Goal: Information Seeking & Learning: Learn about a topic

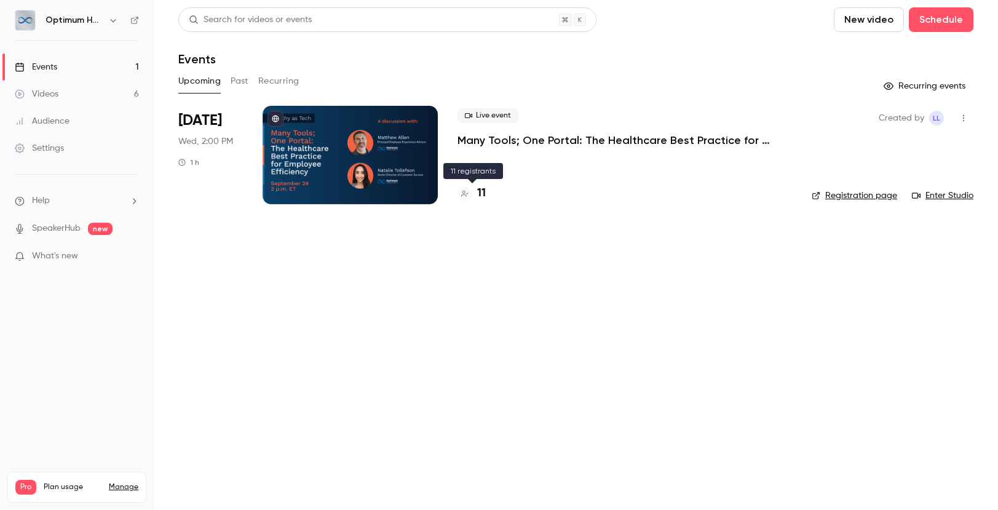
click at [483, 193] on h4 "11" at bounding box center [481, 193] width 9 height 17
click at [242, 83] on button "Past" at bounding box center [240, 81] width 18 height 20
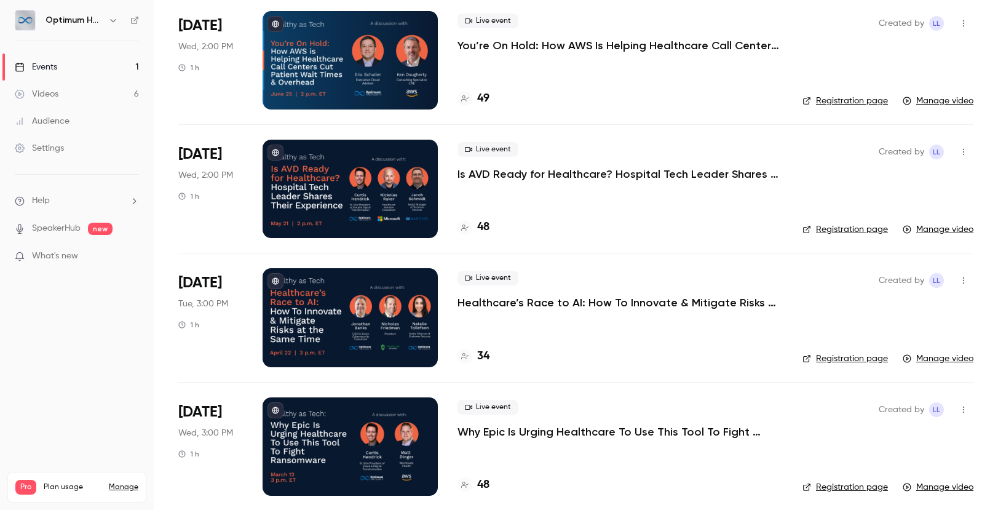
scroll to position [350, 0]
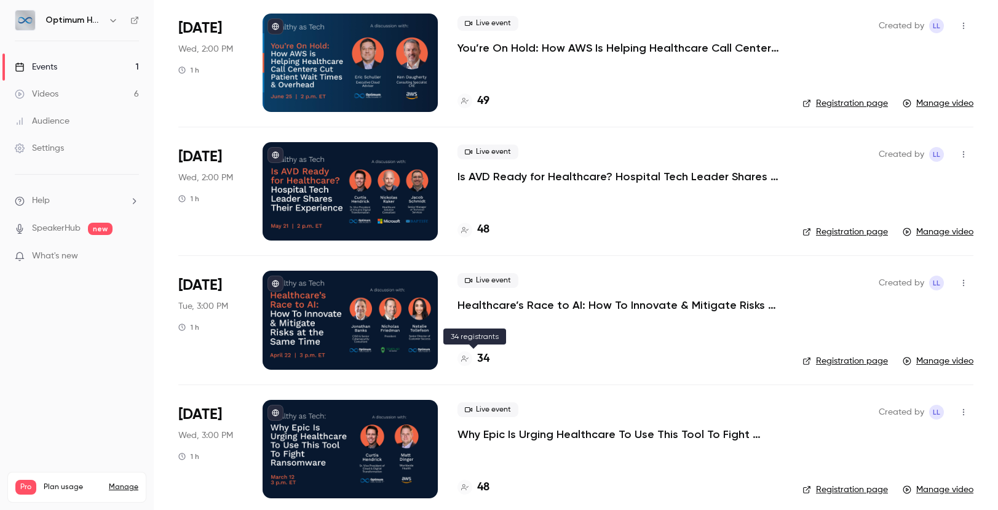
click at [486, 359] on h4 "34" at bounding box center [483, 359] width 12 height 17
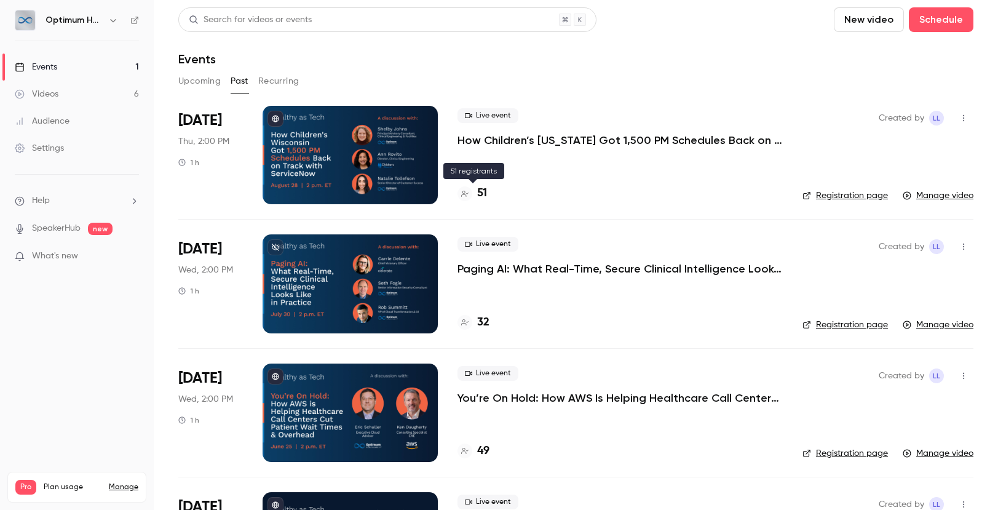
click at [483, 194] on h4 "51" at bounding box center [482, 193] width 10 height 17
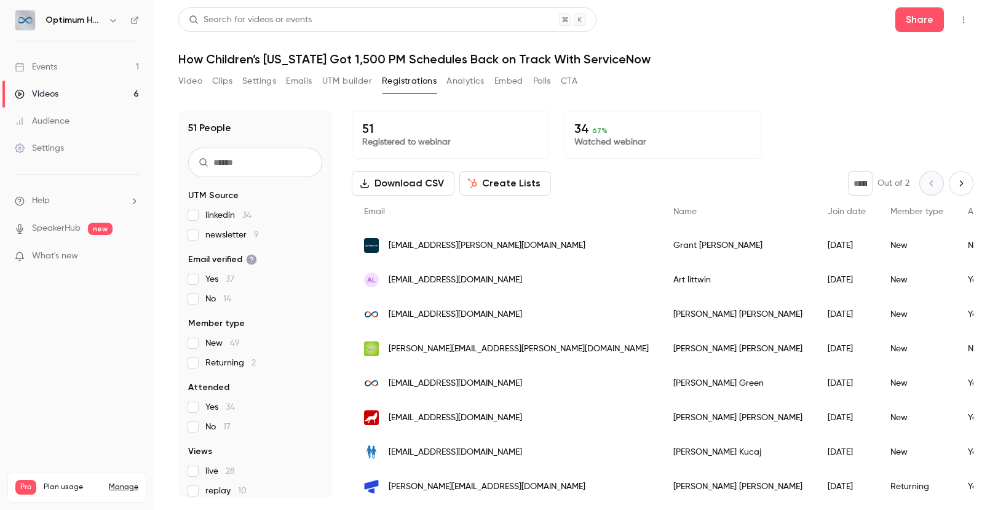
click at [968, 213] on span "Attended" at bounding box center [987, 211] width 38 height 9
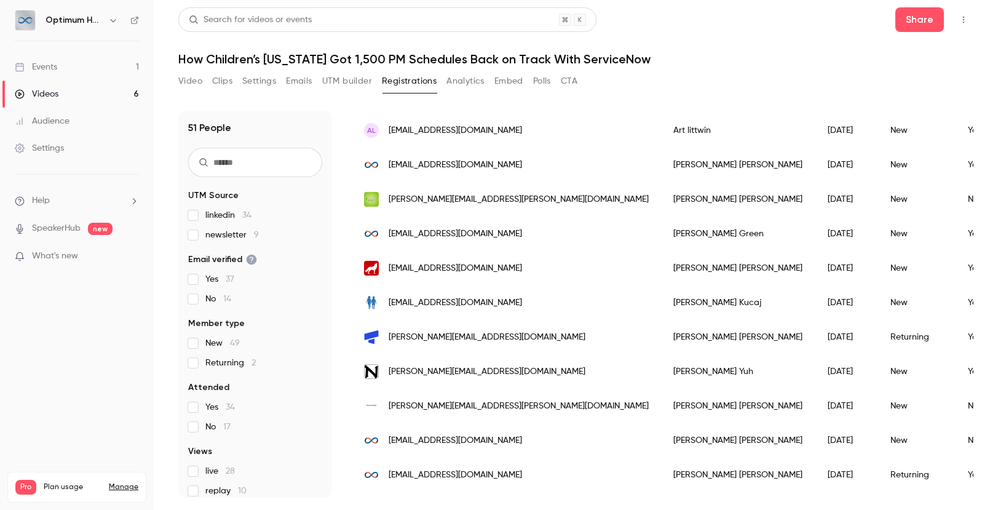
scroll to position [154, 0]
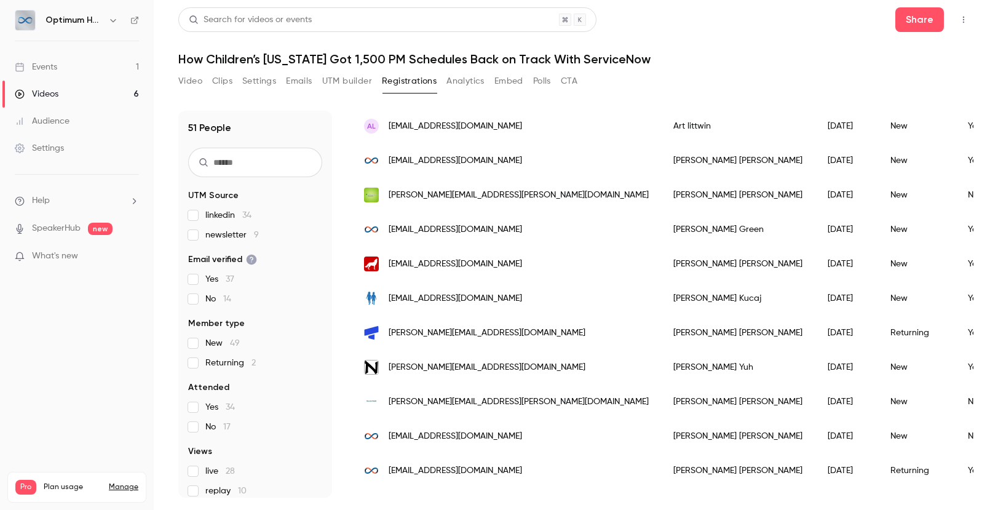
click at [44, 65] on div "Events" at bounding box center [36, 67] width 42 height 12
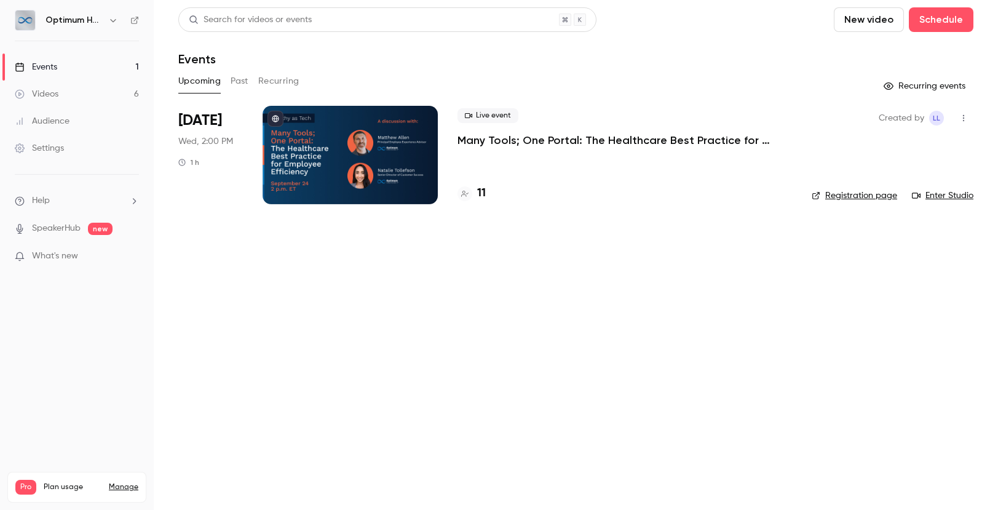
click at [280, 81] on button "Recurring" at bounding box center [278, 81] width 41 height 20
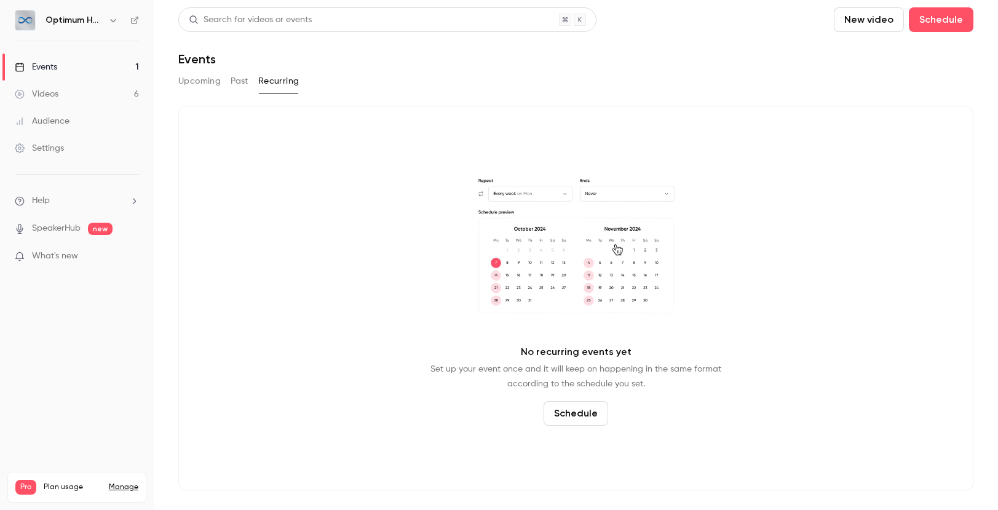
click at [237, 80] on button "Past" at bounding box center [240, 81] width 18 height 20
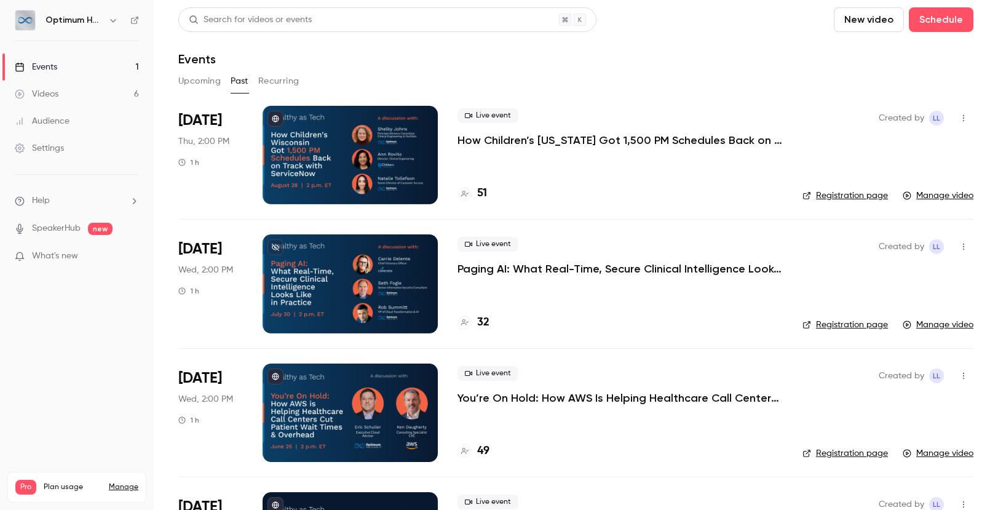
click at [54, 147] on div "Settings" at bounding box center [39, 148] width 49 height 12
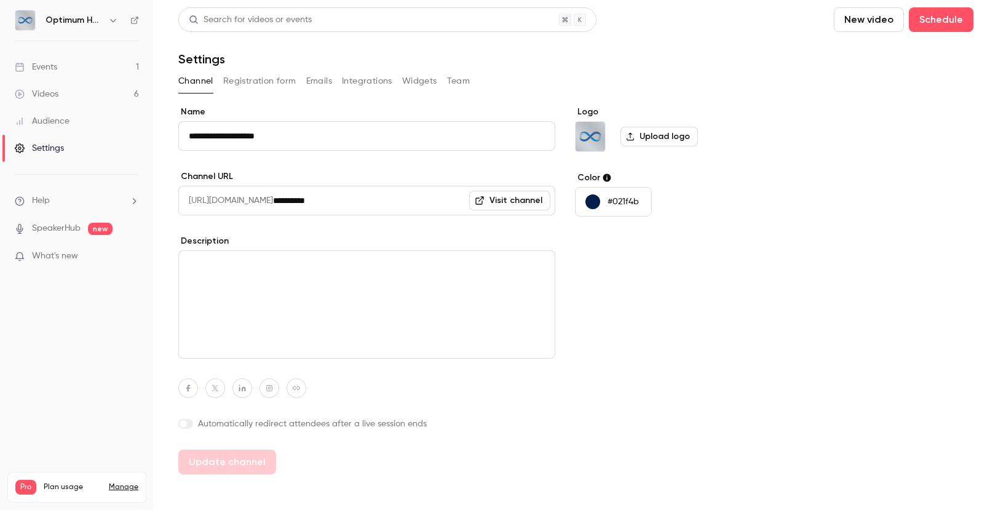
click at [65, 119] on div "Audience" at bounding box center [42, 121] width 55 height 12
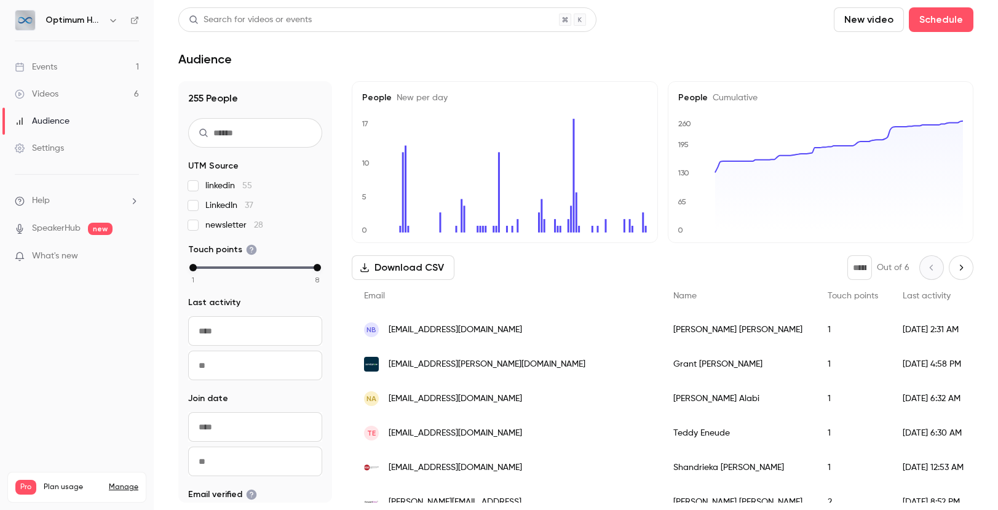
click at [422, 47] on header "Search for videos or events New video Schedule Audience" at bounding box center [575, 36] width 795 height 59
click at [52, 66] on div "Events" at bounding box center [36, 67] width 42 height 12
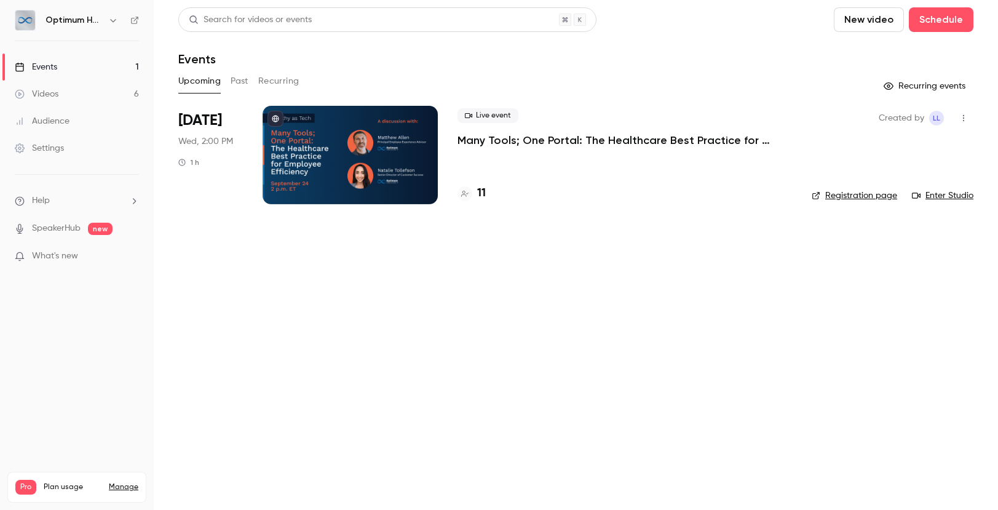
click at [237, 81] on button "Past" at bounding box center [240, 81] width 18 height 20
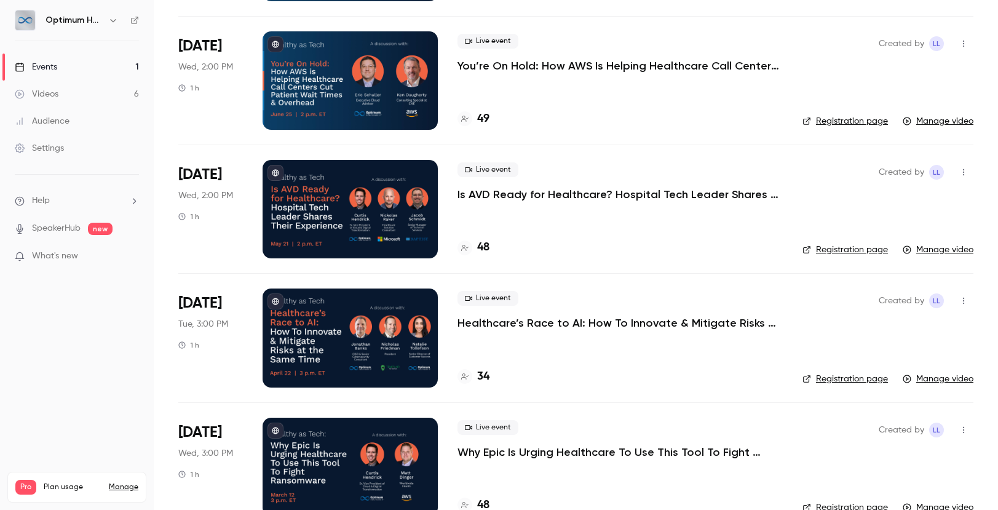
scroll to position [360, 0]
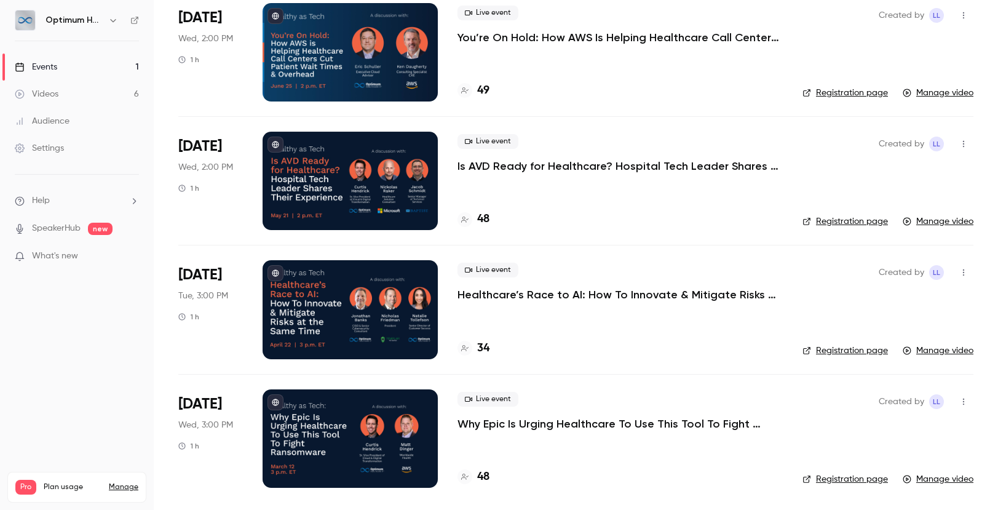
click at [516, 296] on p "Healthcare’s Race to AI: How To Innovate & Mitigate Risks at the Same Time" at bounding box center [620, 294] width 325 height 15
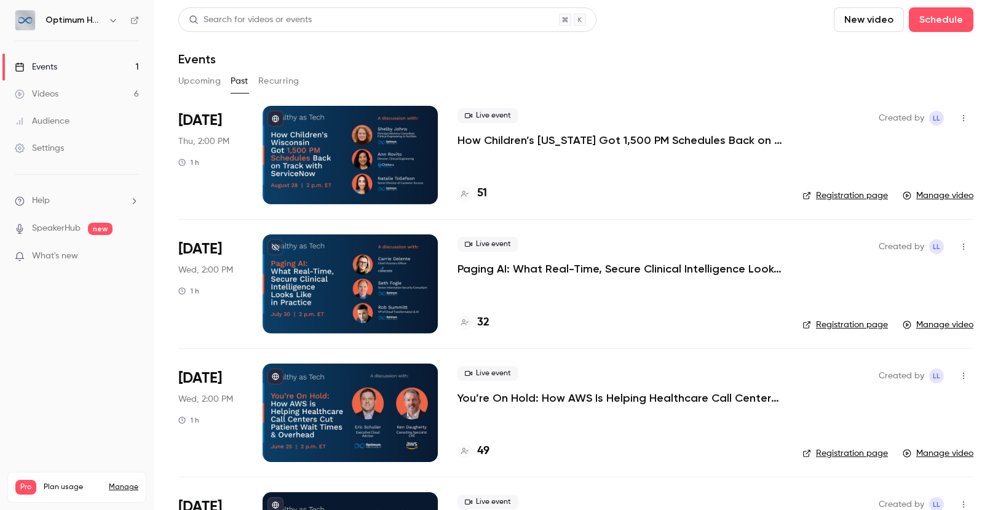
click at [44, 65] on div "Events" at bounding box center [36, 67] width 42 height 12
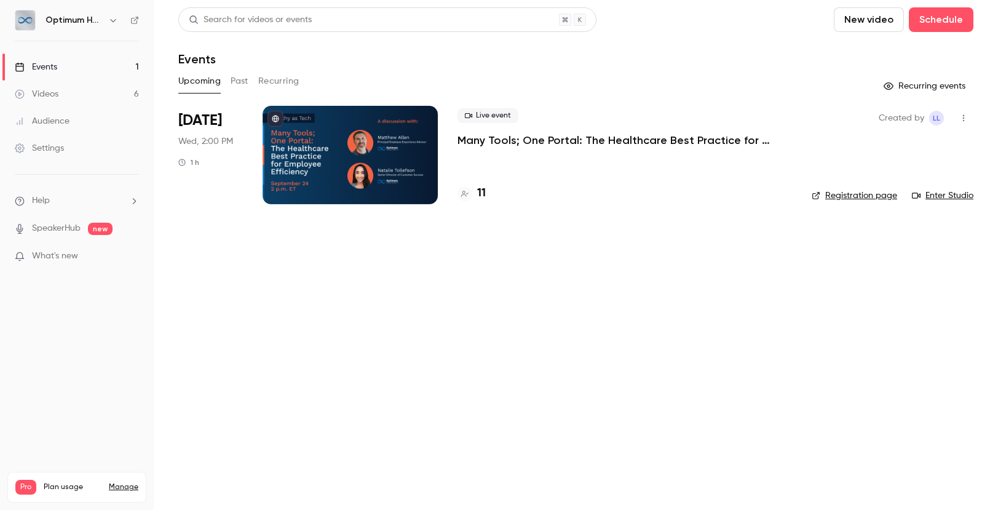
click at [481, 193] on h4 "11" at bounding box center [481, 193] width 9 height 17
click at [46, 92] on div "Videos" at bounding box center [37, 94] width 44 height 12
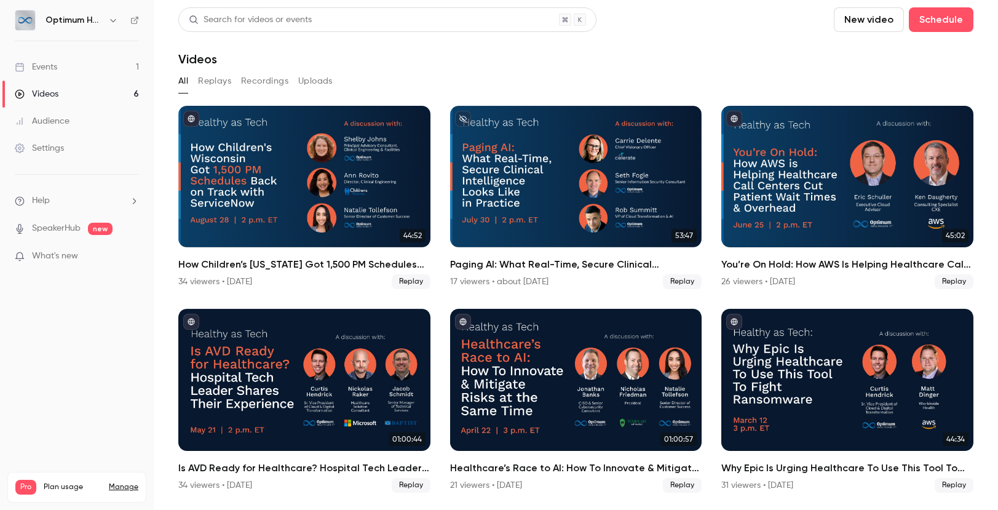
click at [47, 66] on div "Events" at bounding box center [36, 67] width 42 height 12
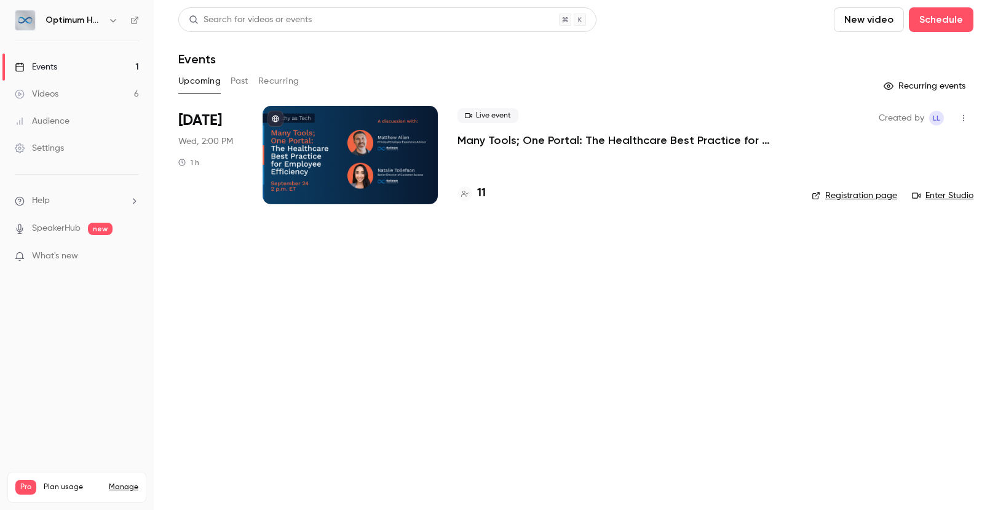
click at [237, 81] on button "Past" at bounding box center [240, 81] width 18 height 20
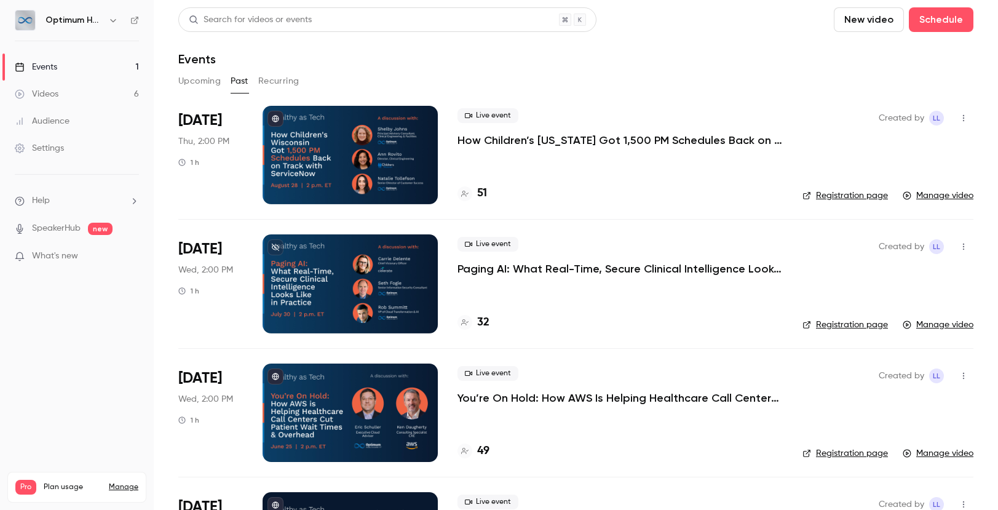
click at [191, 79] on button "Upcoming" at bounding box center [199, 81] width 42 height 20
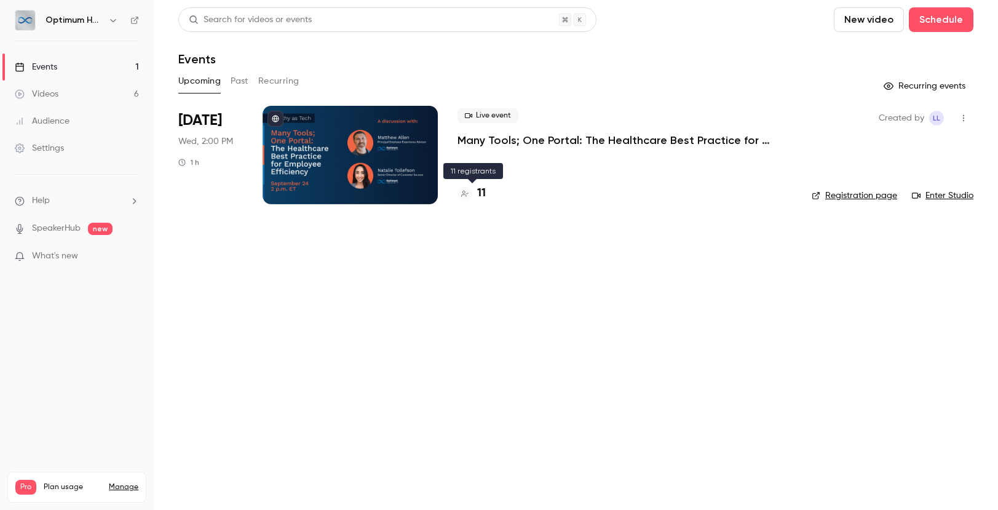
click at [485, 191] on h4 "11" at bounding box center [481, 193] width 9 height 17
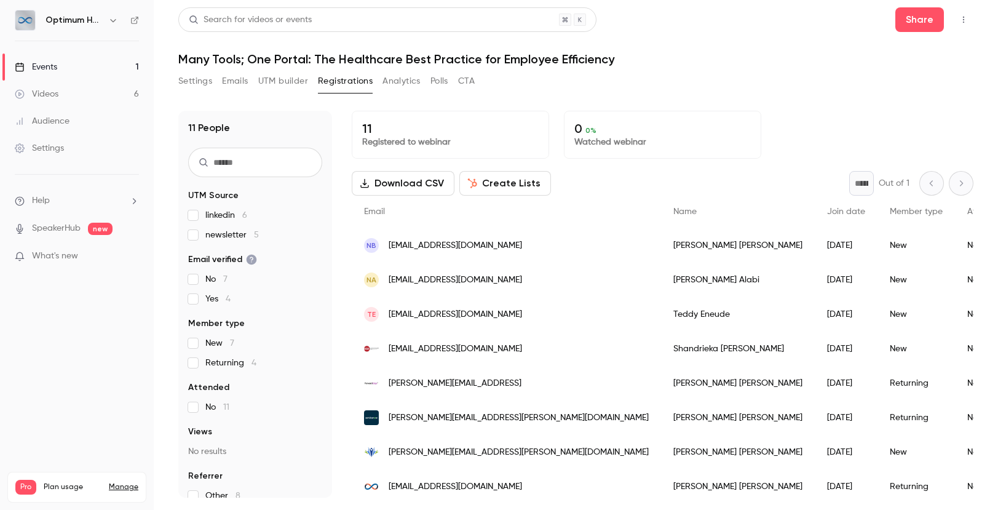
click at [765, 70] on div "Search for videos or events Share Many Tools; One Portal: The Healthcare Best P…" at bounding box center [575, 252] width 795 height 490
